Goal: Information Seeking & Learning: Check status

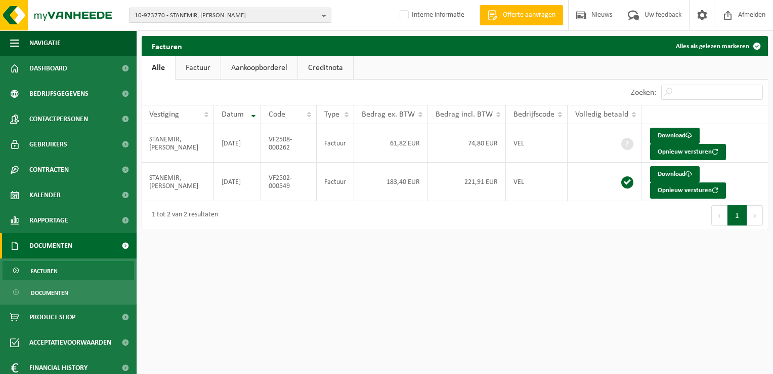
click at [188, 13] on span "10-973770 - STANEMIR, RAIMOND - ARDOOIE" at bounding box center [226, 15] width 183 height 15
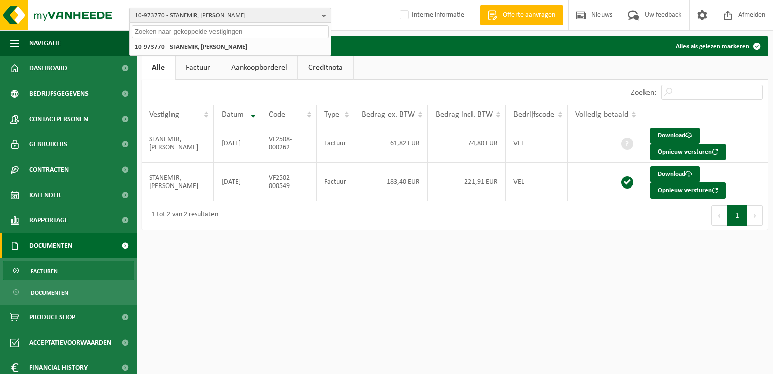
paste input "10-970584"
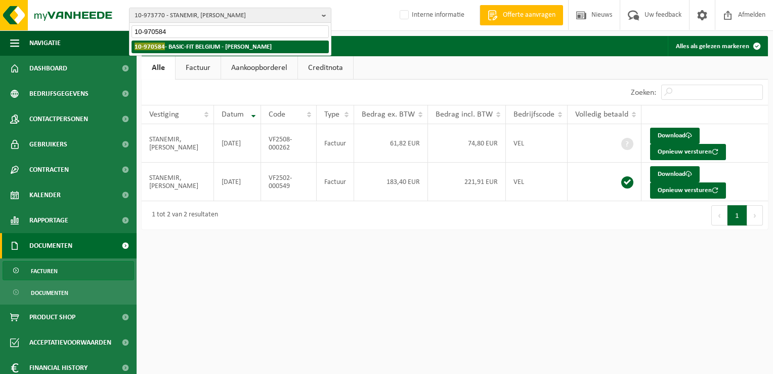
type input "10-970584"
click at [181, 44] on strong "10-970584 - BASIC-FIT BELGIUM - JETTE" at bounding box center [203, 47] width 137 height 8
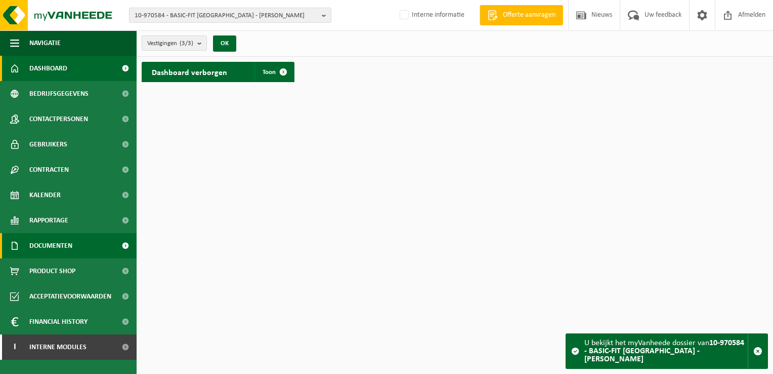
click at [58, 248] on span "Documenten" at bounding box center [50, 245] width 43 height 25
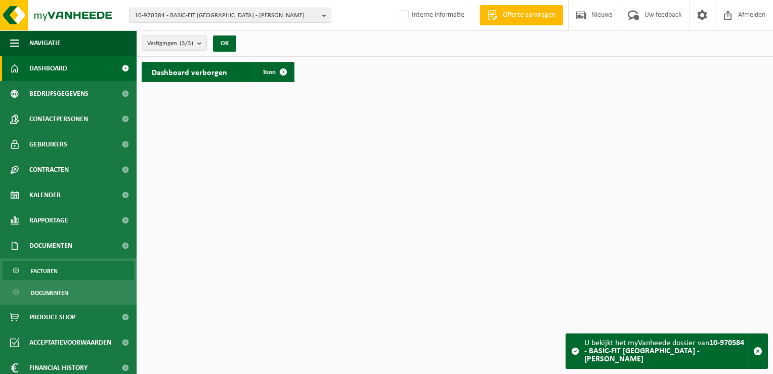
click at [63, 267] on link "Facturen" at bounding box center [69, 270] width 132 height 19
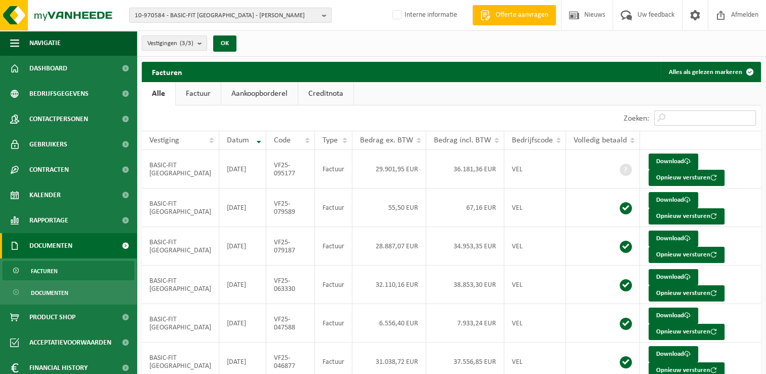
click at [684, 116] on input "Zoeken:" at bounding box center [705, 117] width 102 height 15
paste input "VF25-110945"
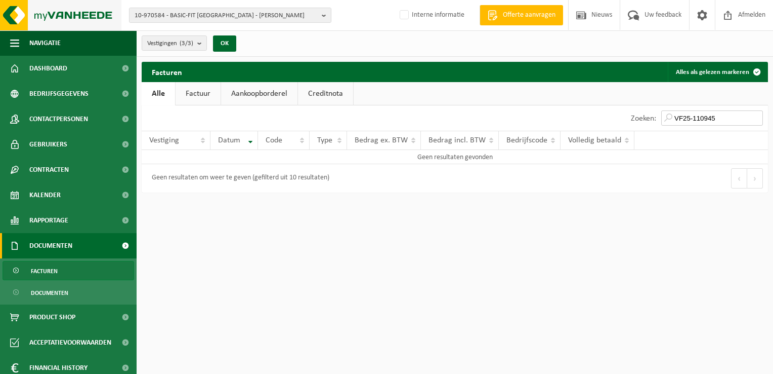
type input "VF25-110945"
click at [141, 15] on span "10-970584 - BASIC-FIT BELGIUM - JETTE" at bounding box center [226, 15] width 183 height 15
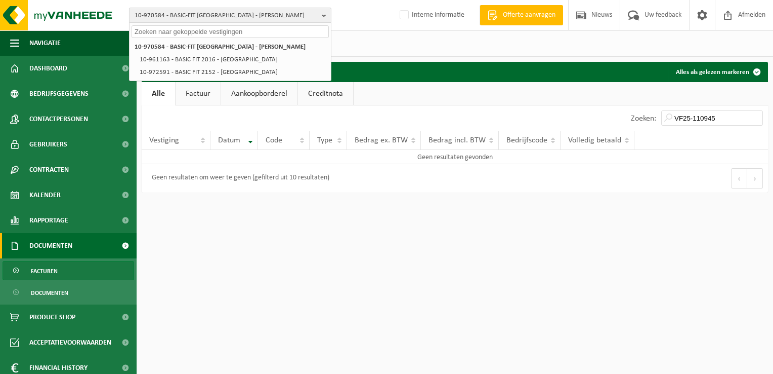
paste input "01-053714"
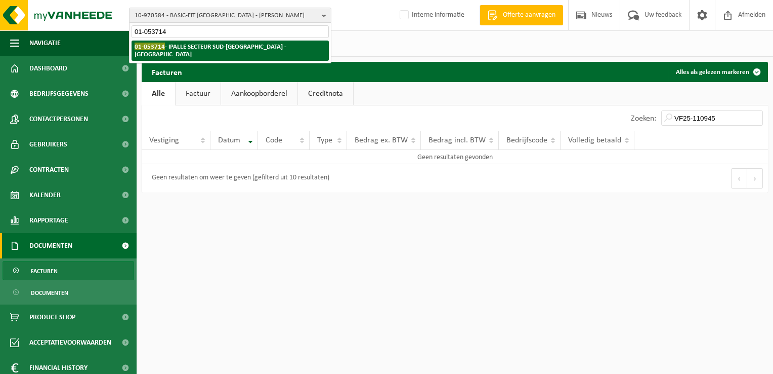
type input "01-053714"
click at [180, 47] on strong "01-053714 - IPALLE SECTEUR SUD-HAINAUT - THUIN" at bounding box center [211, 50] width 152 height 15
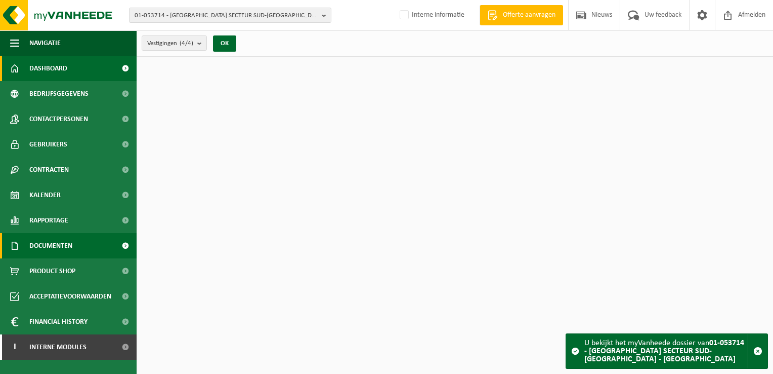
click at [79, 245] on link "Documenten" at bounding box center [68, 245] width 137 height 25
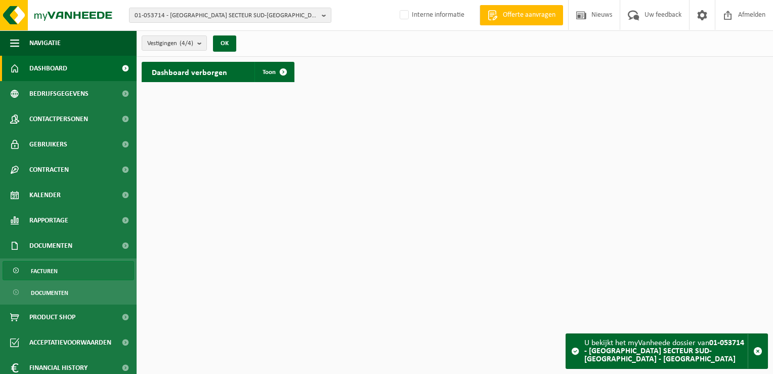
click at [78, 270] on link "Facturen" at bounding box center [69, 270] width 132 height 19
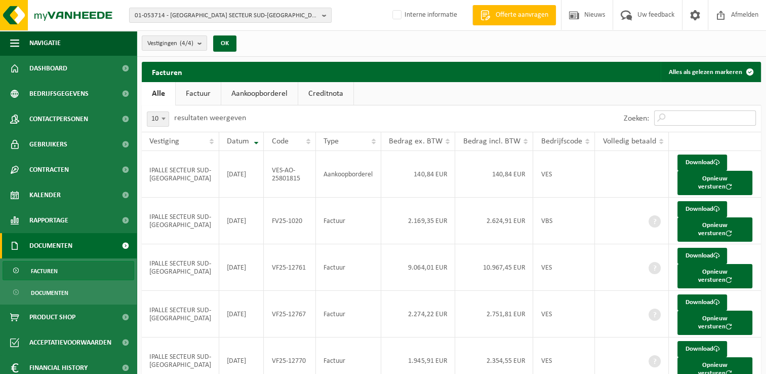
click at [692, 111] on input "Zoeken:" at bounding box center [705, 117] width 102 height 15
paste input "VF25-12771"
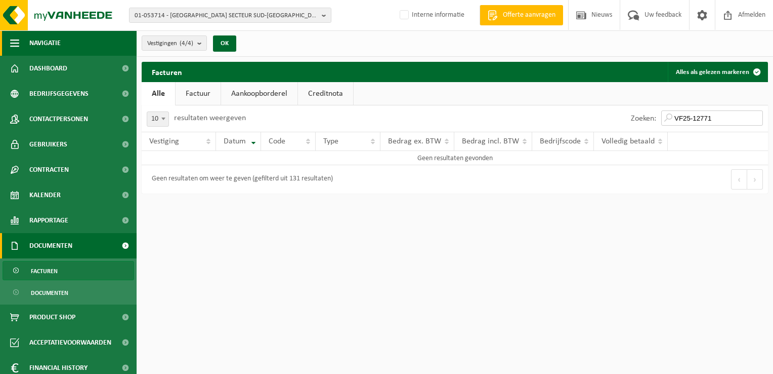
type input "VF25-12771"
click at [160, 19] on span "01-053714 - IPALLE SECTEUR SUD-HAINAUT - THUIN" at bounding box center [226, 15] width 183 height 15
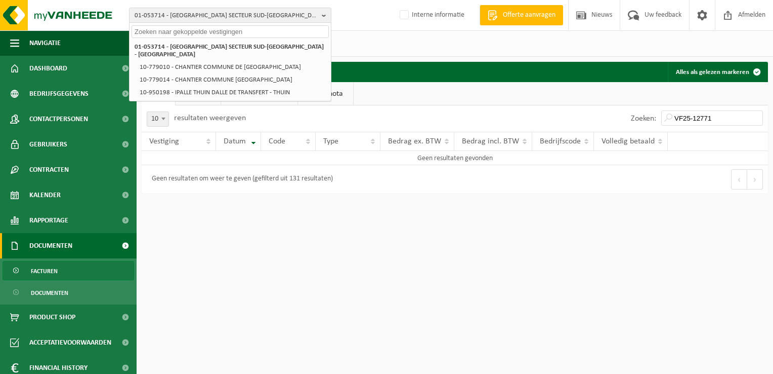
paste input "10-932424"
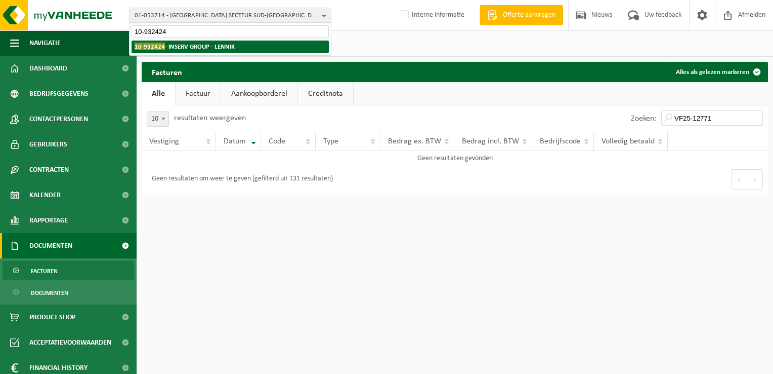
type input "10-932424"
click at [182, 45] on strong "10-932424 - INSERV GROUP - LENNIK" at bounding box center [185, 47] width 100 height 8
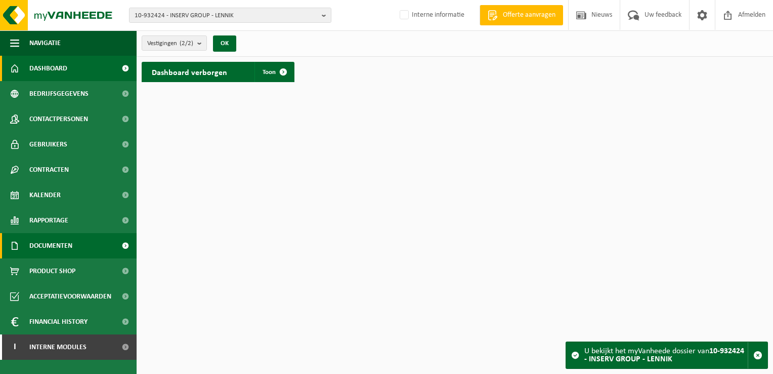
drag, startPoint x: 50, startPoint y: 243, endPoint x: 55, endPoint y: 244, distance: 5.7
click at [50, 243] on span "Documenten" at bounding box center [50, 245] width 43 height 25
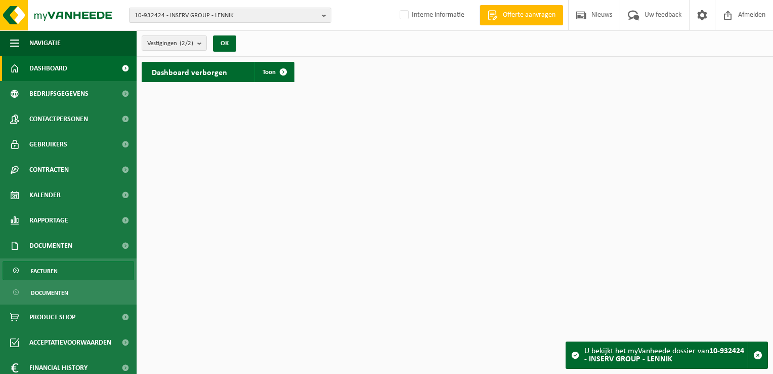
click at [71, 264] on link "Facturen" at bounding box center [69, 270] width 132 height 19
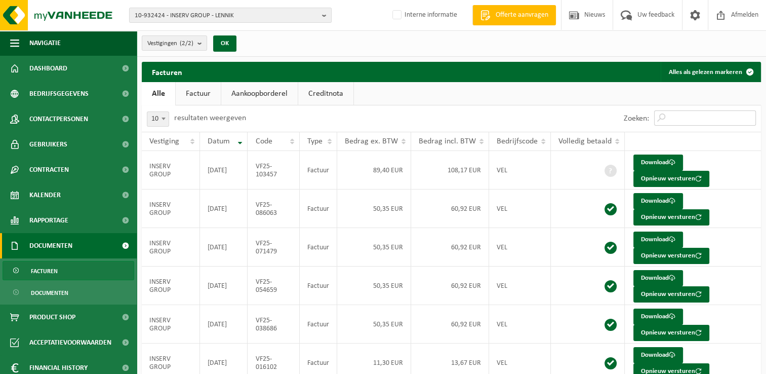
click at [702, 120] on input "Zoeken:" at bounding box center [705, 117] width 102 height 15
paste input "VF25-103457"
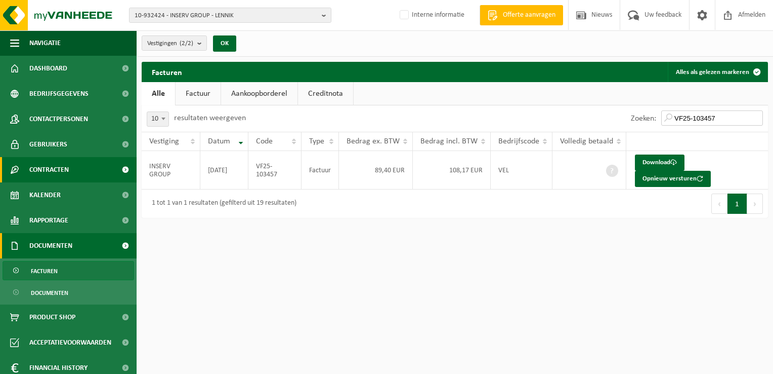
type input "VF25-103457"
click at [176, 18] on span "10-932424 - INSERV GROUP - LENNIK" at bounding box center [226, 15] width 183 height 15
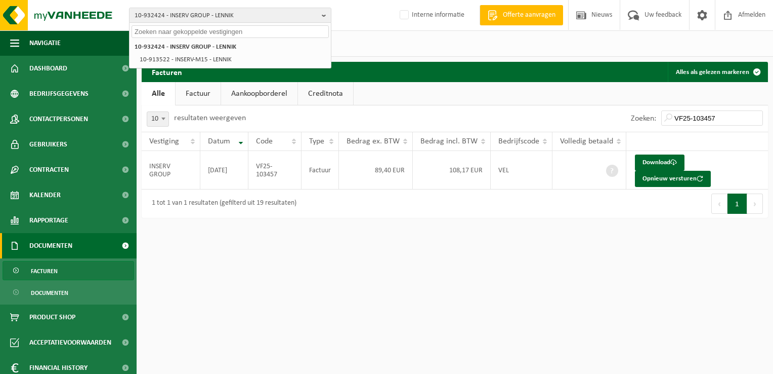
paste input "10-965490"
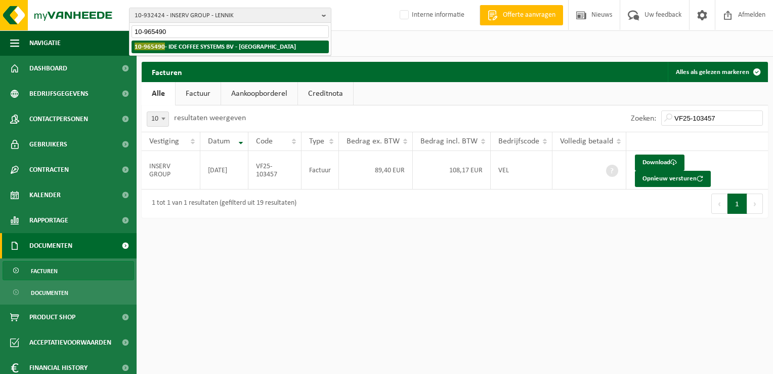
type input "10-965490"
click at [189, 45] on strong "10-965490 - IDE COFFEE SYSTEMS BV - ASSE" at bounding box center [215, 47] width 161 height 8
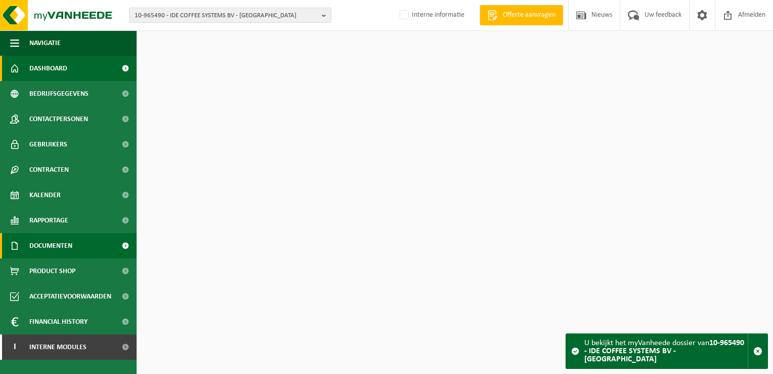
click at [74, 245] on link "Documenten" at bounding box center [68, 245] width 137 height 25
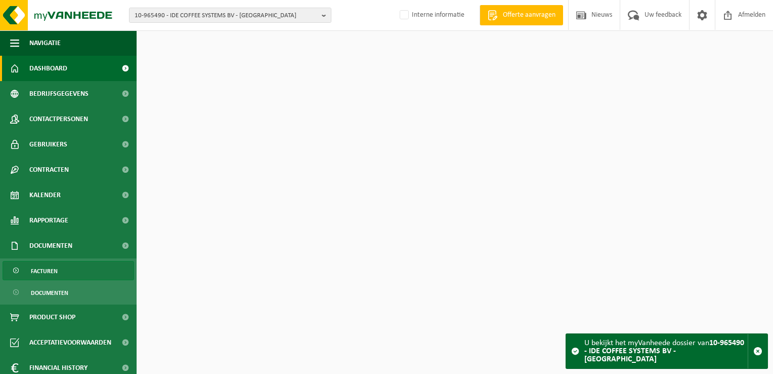
click at [73, 270] on link "Facturen" at bounding box center [69, 270] width 132 height 19
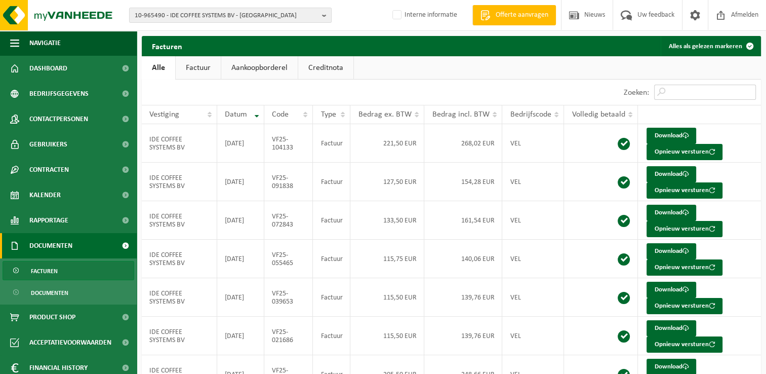
click at [686, 94] on input "Zoeken:" at bounding box center [705, 92] width 102 height 15
paste input "VF25-104133"
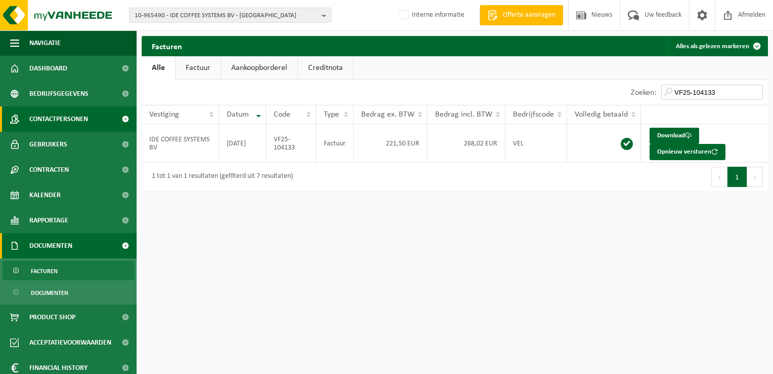
type input "VF25-104133"
click at [166, 17] on span "10-965490 - IDE COFFEE SYSTEMS BV - ASSE" at bounding box center [226, 15] width 183 height 15
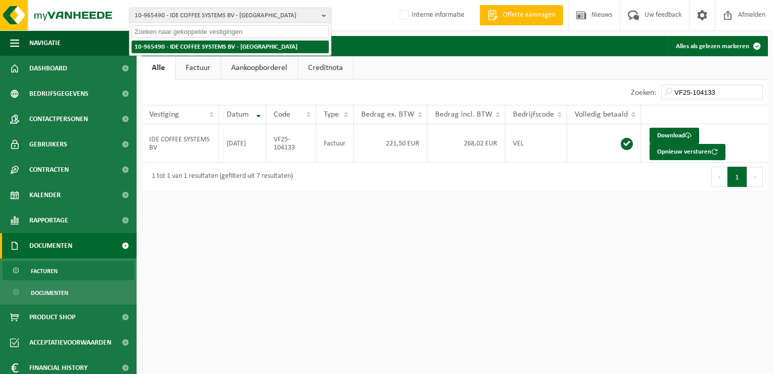
paste input "01-104735"
type input "01-104735"
click at [153, 49] on span "01-104735" at bounding box center [150, 47] width 30 height 8
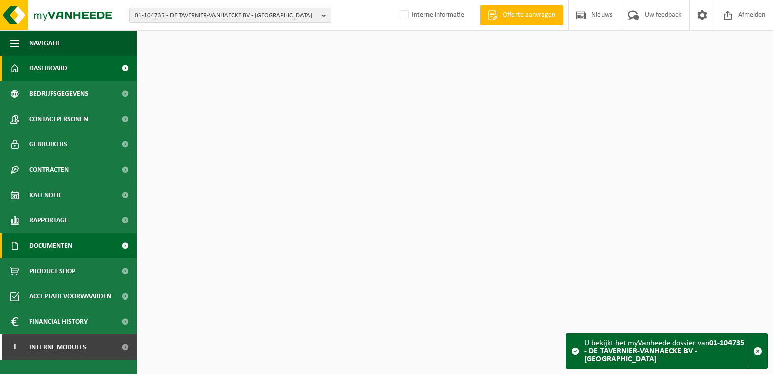
click at [40, 238] on span "Documenten" at bounding box center [50, 245] width 43 height 25
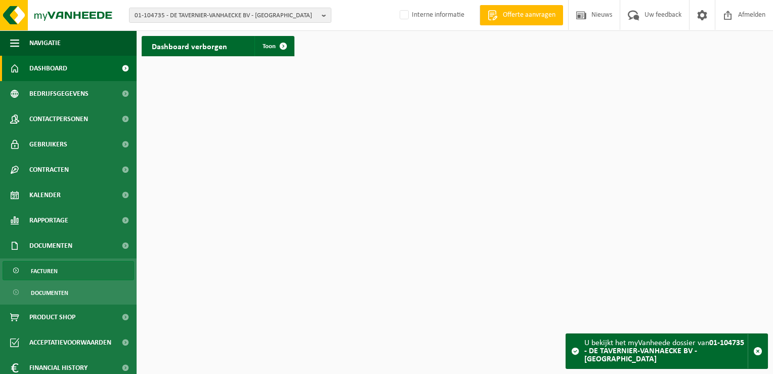
click at [50, 265] on span "Facturen" at bounding box center [44, 270] width 27 height 19
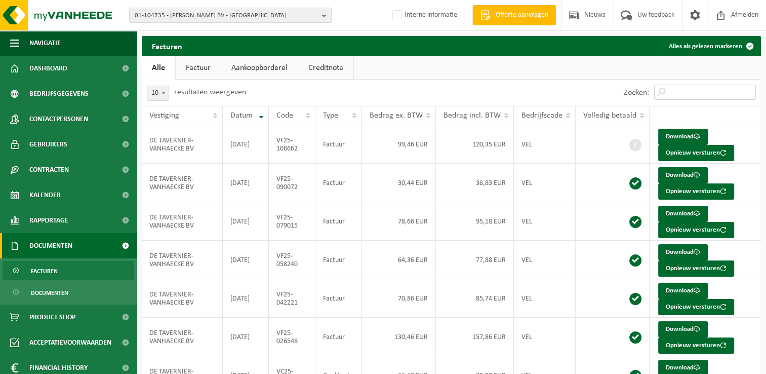
click at [676, 87] on input "Zoeken:" at bounding box center [705, 92] width 102 height 15
paste input "VF25-106662"
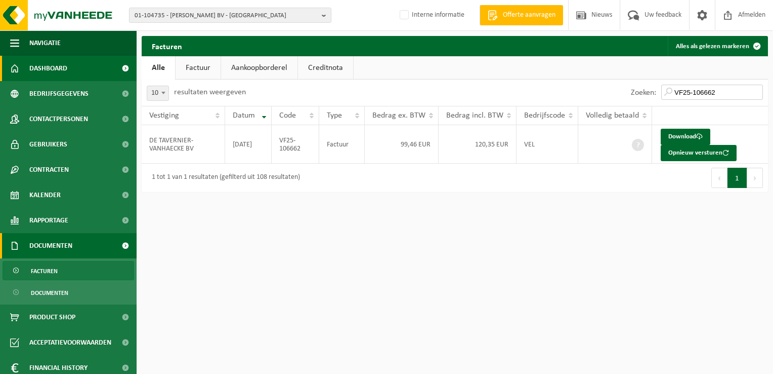
type input "VF25-106662"
click at [166, 13] on span "01-104735 - [PERSON_NAME] BV - [GEOGRAPHIC_DATA]" at bounding box center [226, 15] width 183 height 15
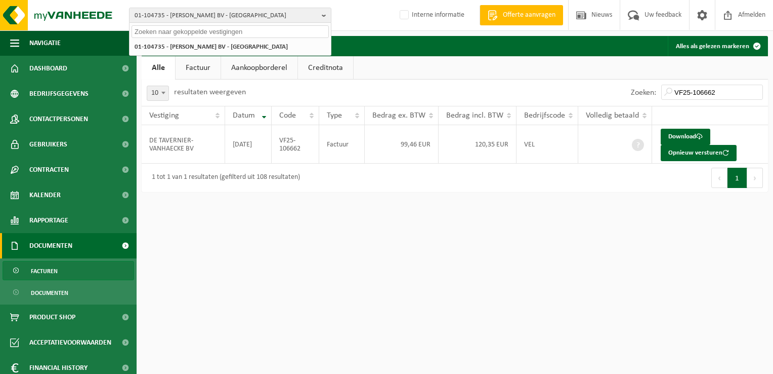
paste input "10-829681"
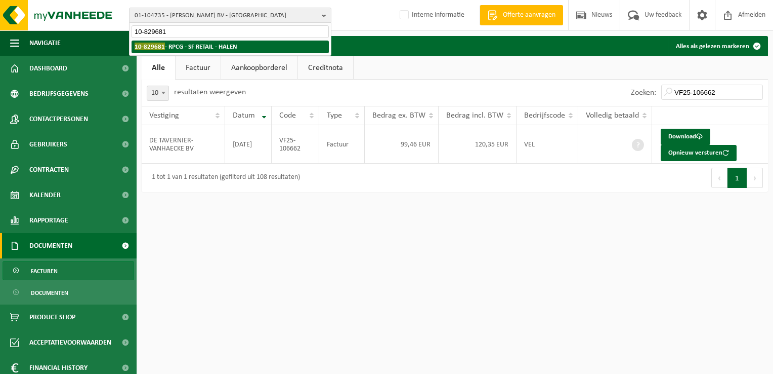
type input "10-829681"
click at [185, 47] on strong "10-829681 - RPCG - SF RETAIL - HALEN" at bounding box center [186, 47] width 103 height 8
